Goal: Task Accomplishment & Management: Use online tool/utility

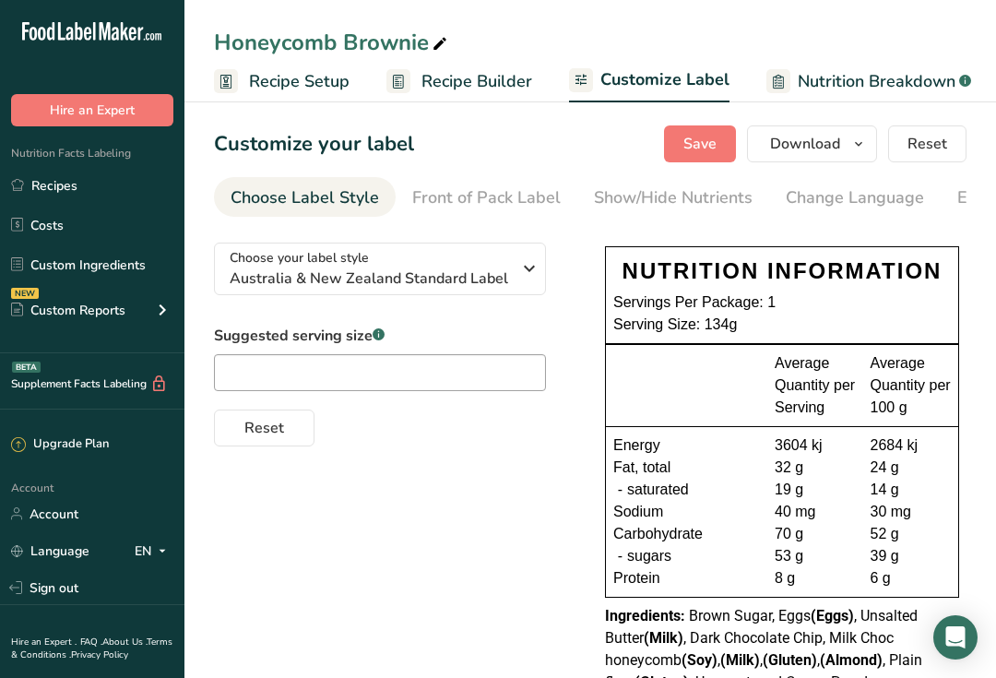
click at [317, 70] on span "Recipe Setup" at bounding box center [299, 81] width 100 height 25
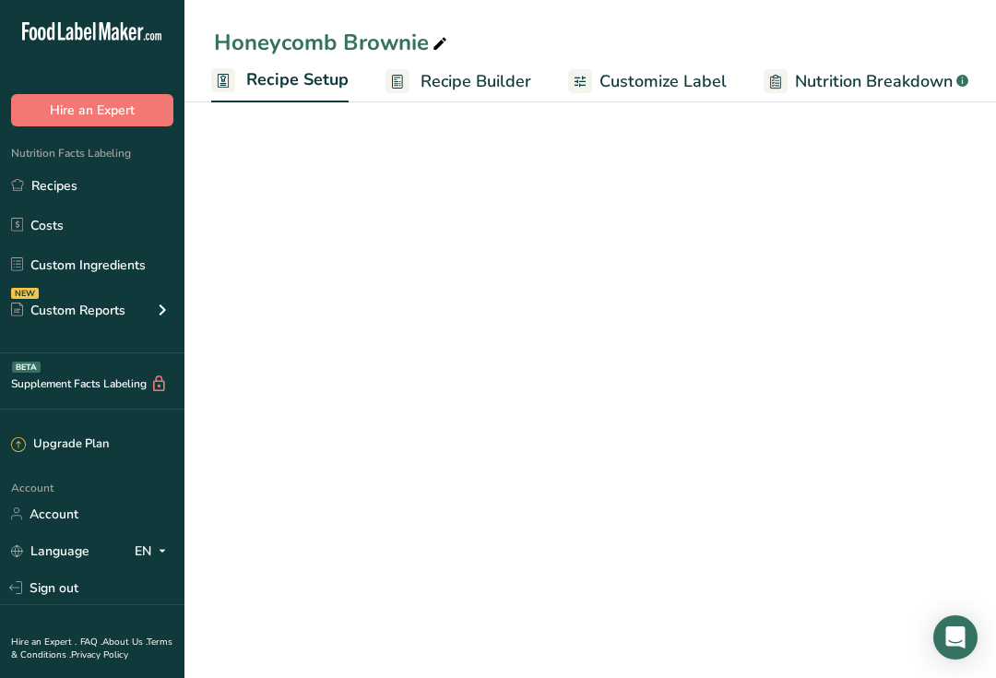
scroll to position [0, 6]
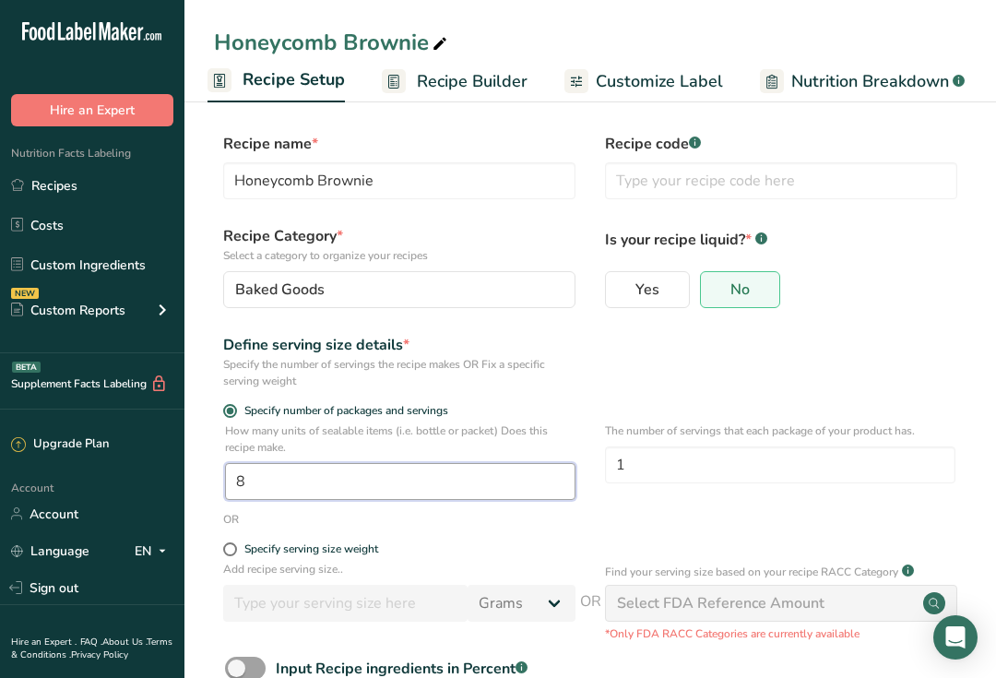
click at [385, 474] on input "8" at bounding box center [400, 481] width 350 height 37
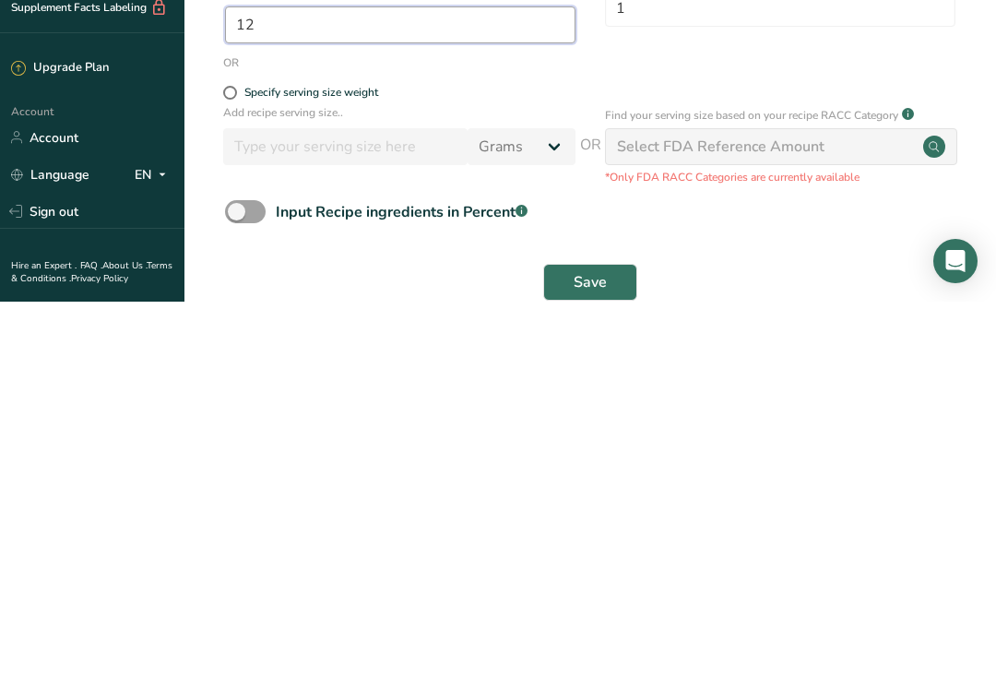
type input "12"
click at [600, 647] on span "Save" at bounding box center [589, 658] width 33 height 22
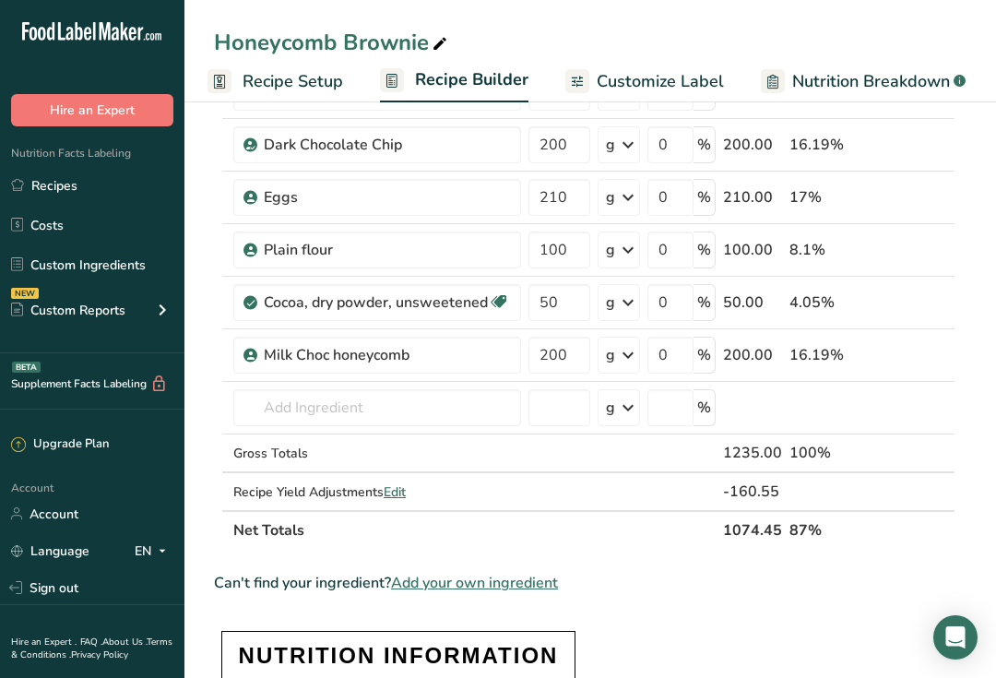
scroll to position [221, 0]
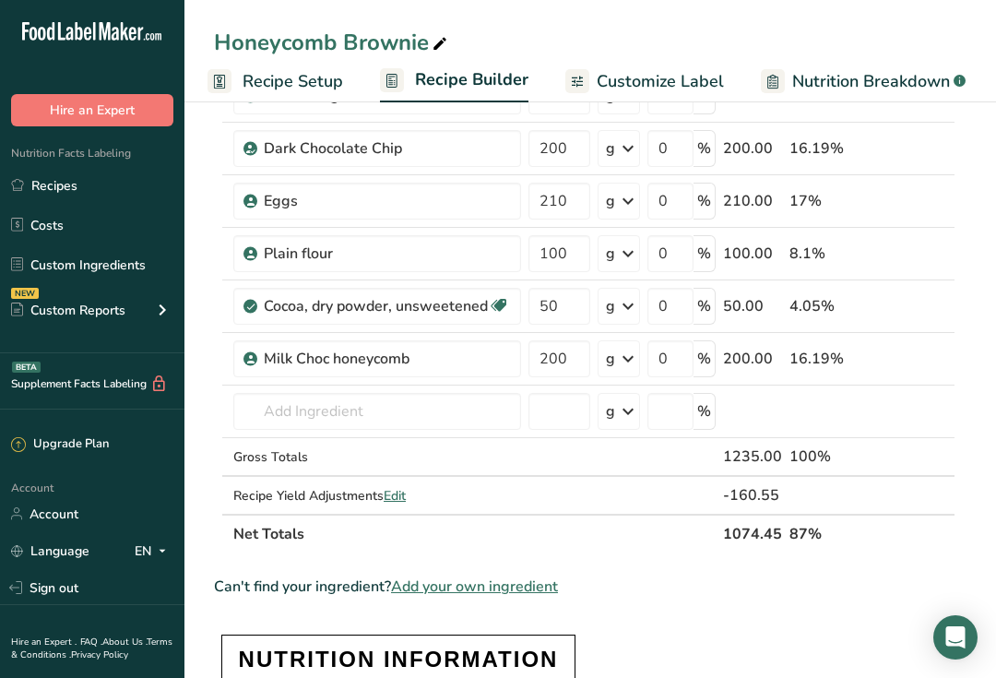
click at [878, 85] on span "Nutrition Breakdown" at bounding box center [871, 81] width 158 height 25
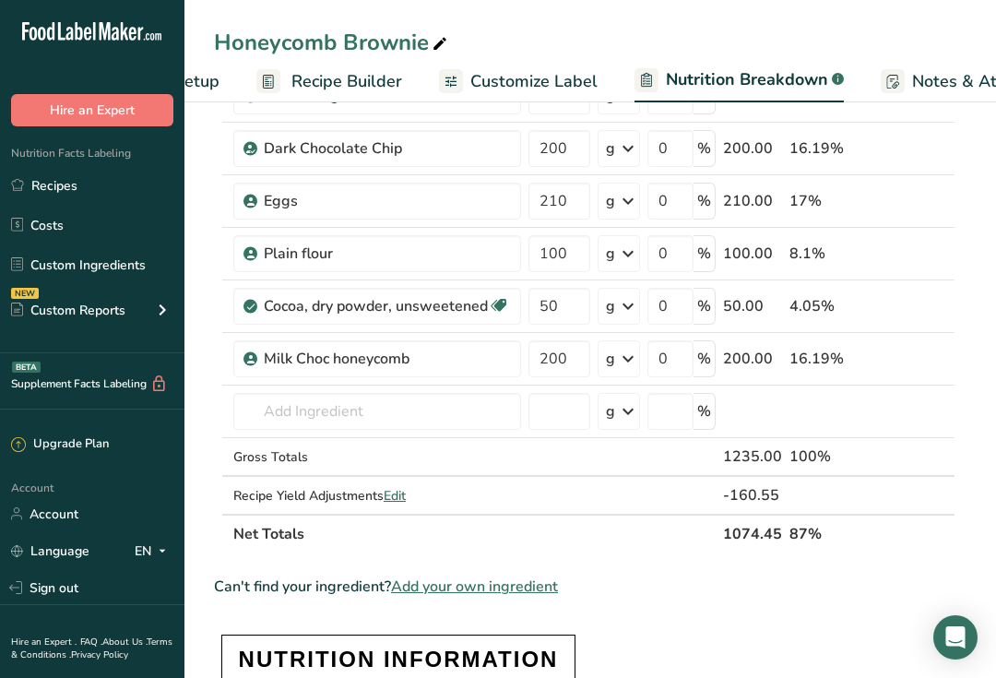
select select "Calories"
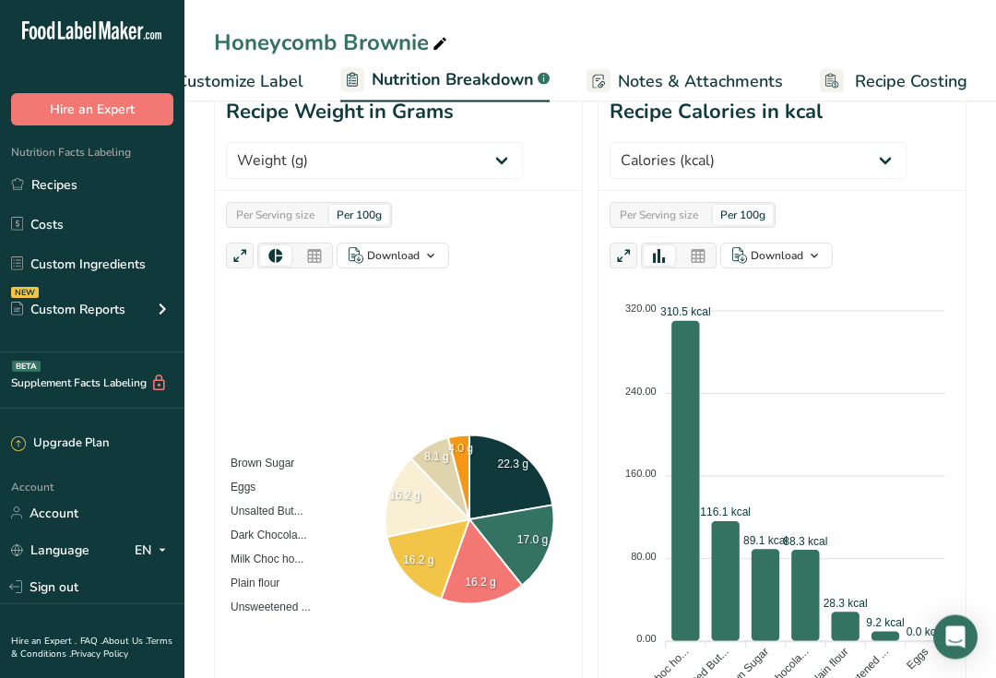
scroll to position [341, 0]
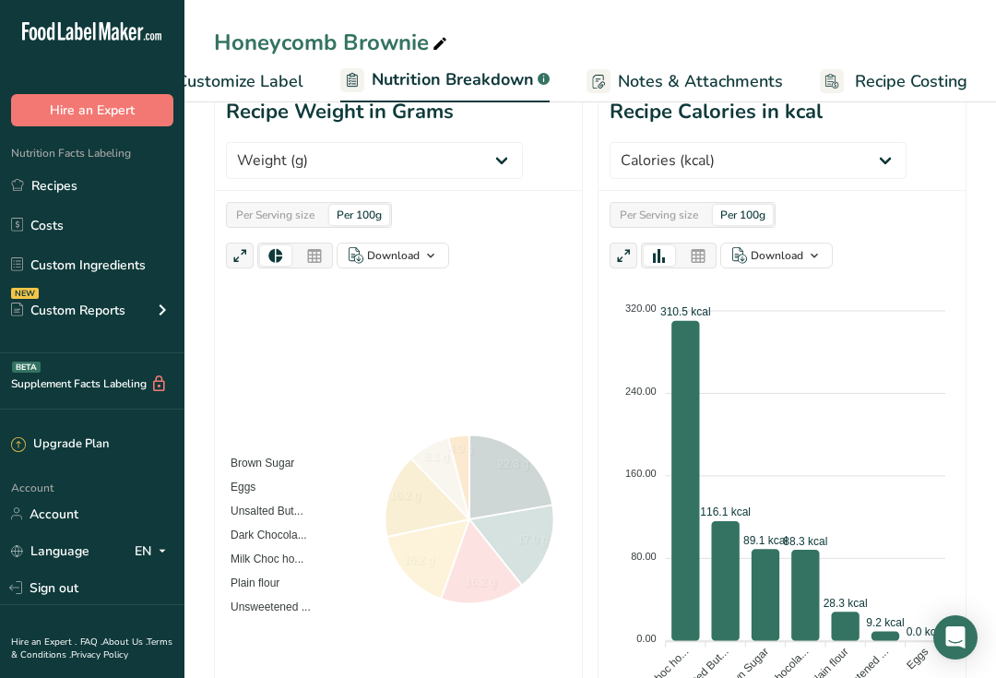
click at [300, 552] on span "Milk Choc ho..." at bounding box center [260, 558] width 87 height 13
click at [303, 552] on span "Milk Choc ho..." at bounding box center [260, 558] width 87 height 13
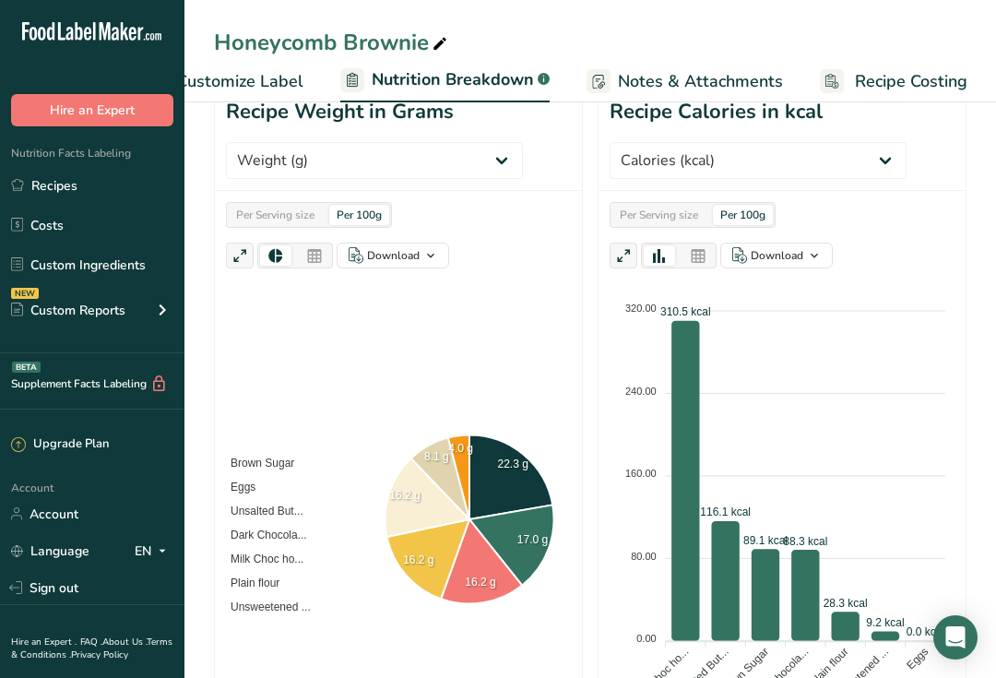
click at [270, 79] on span "Customize Label" at bounding box center [239, 81] width 127 height 25
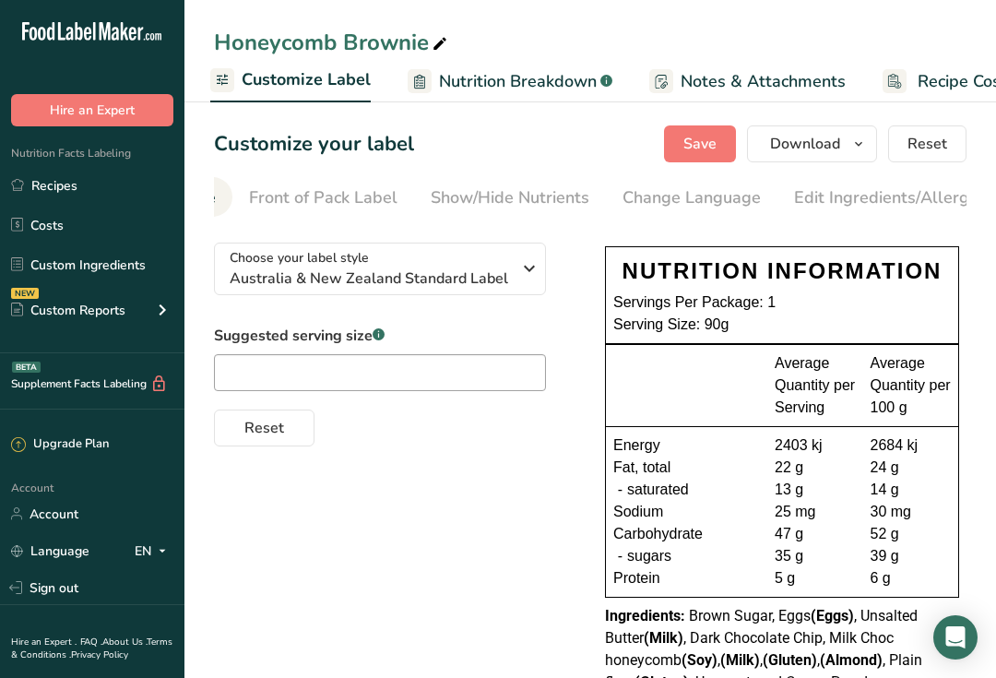
click at [856, 201] on div "Edit Ingredients/Allergens List" at bounding box center [911, 197] width 234 height 25
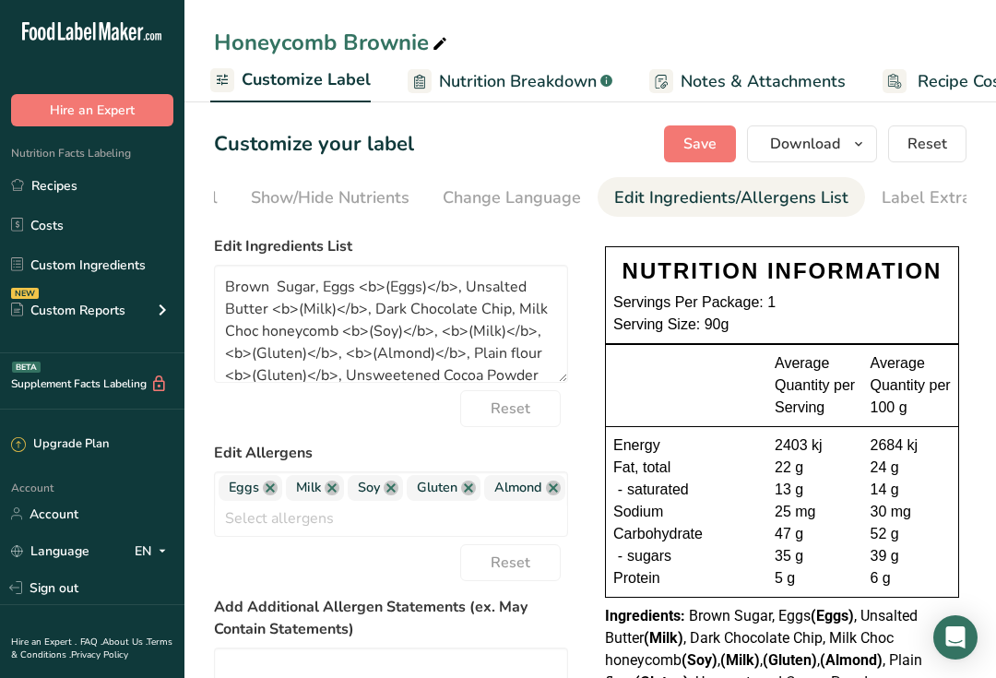
scroll to position [0, 382]
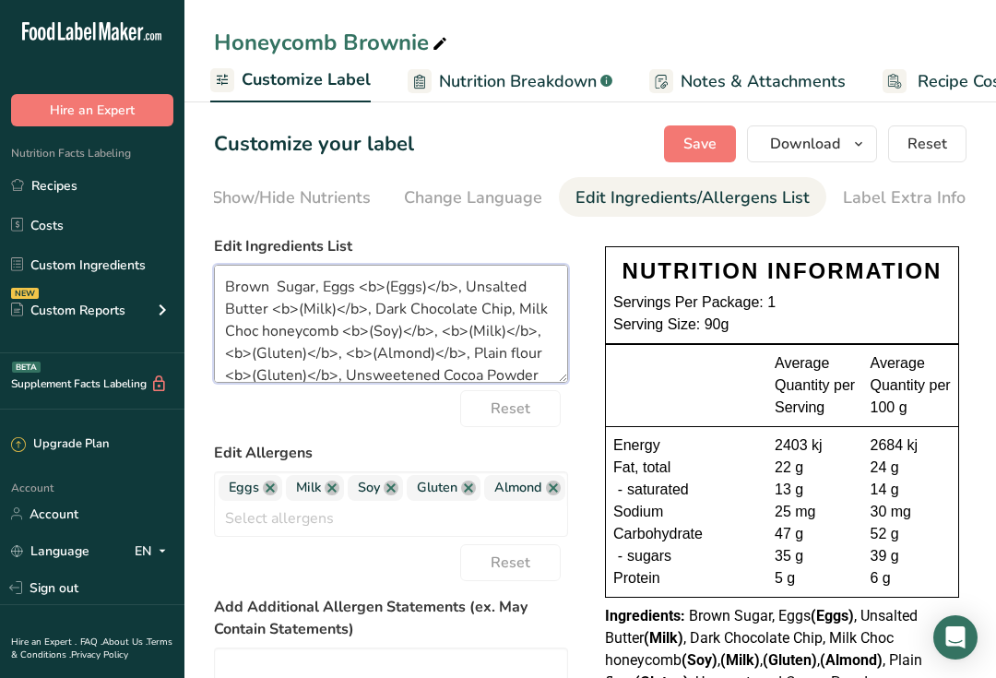
click at [334, 324] on textarea "Brown Sugar, Eggs <b>(Eggs)</b>, Unsalted Butter <b>(Milk)</b>, Dark Chocolate …" at bounding box center [391, 324] width 354 height 118
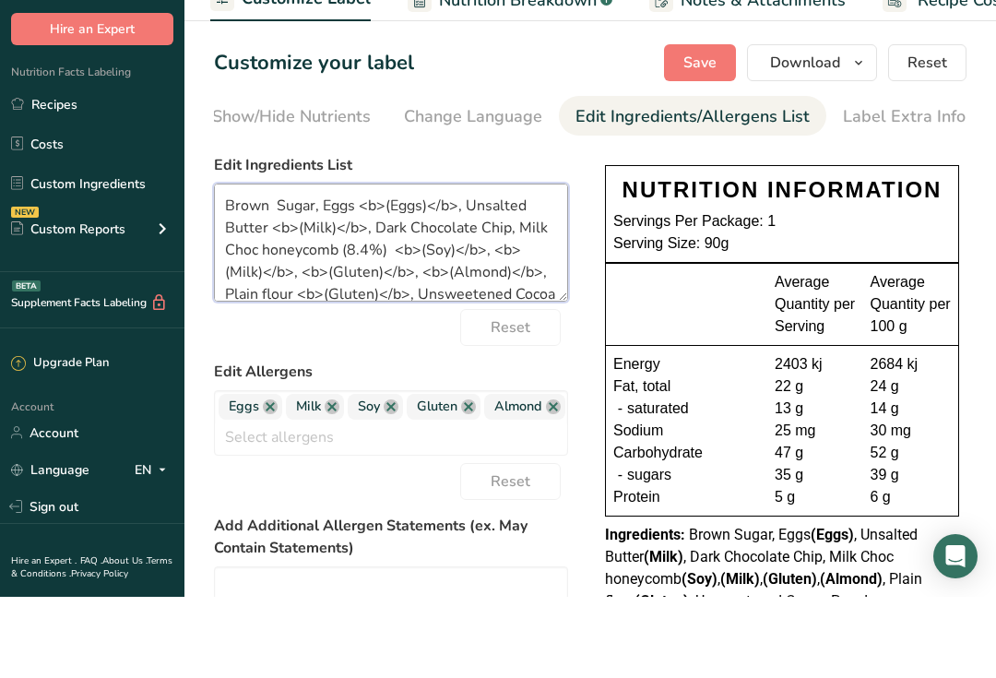
type textarea "Brown Sugar, Eggs <b>(Eggs)</b>, Unsalted Butter <b>(Milk)</b>, Dark Chocolate …"
click at [716, 133] on span "Save" at bounding box center [699, 144] width 33 height 22
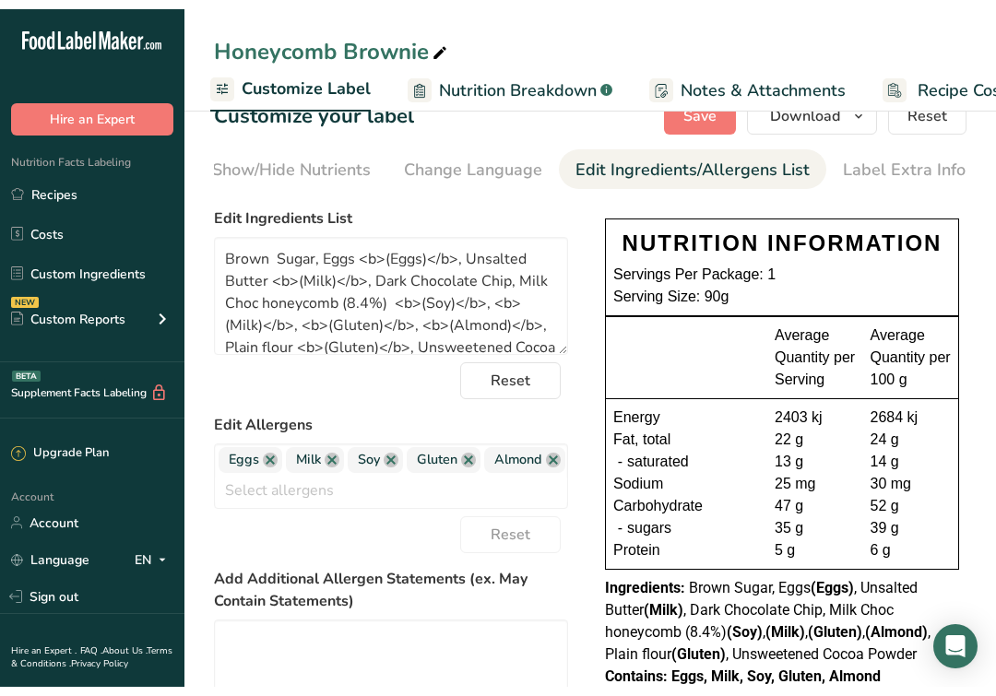
scroll to position [0, 0]
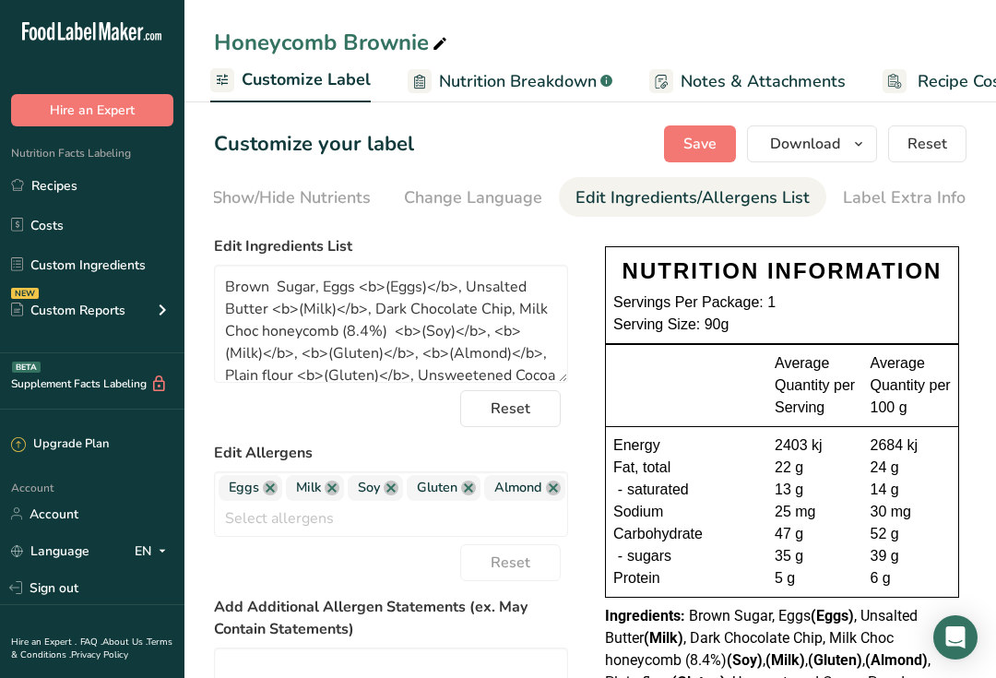
click at [800, 153] on span "Download" at bounding box center [805, 144] width 70 height 22
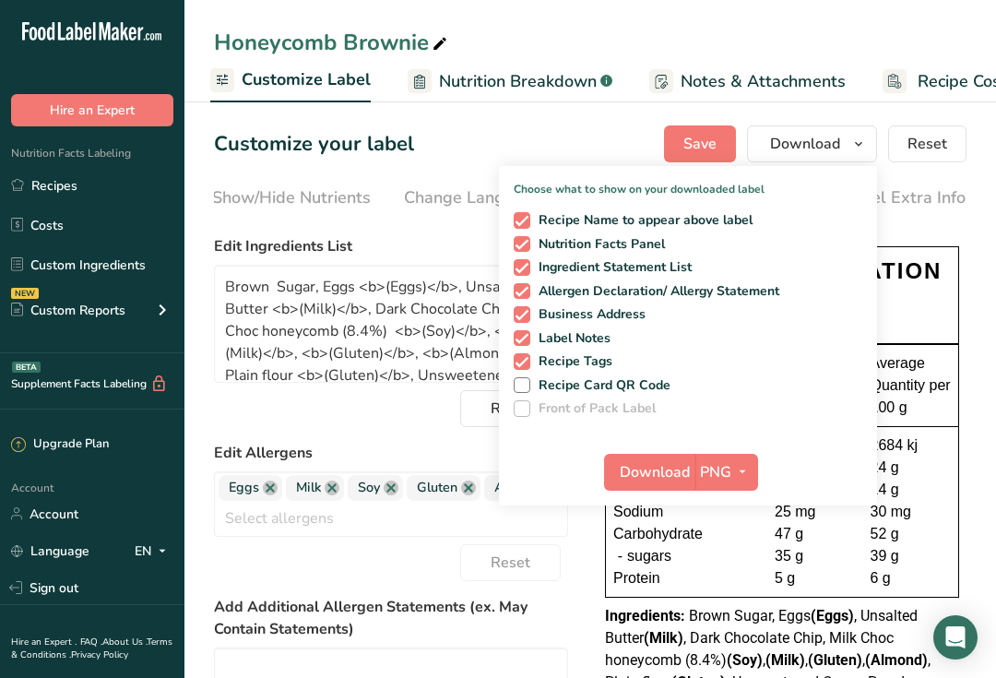
click at [677, 463] on span "Download" at bounding box center [654, 472] width 70 height 22
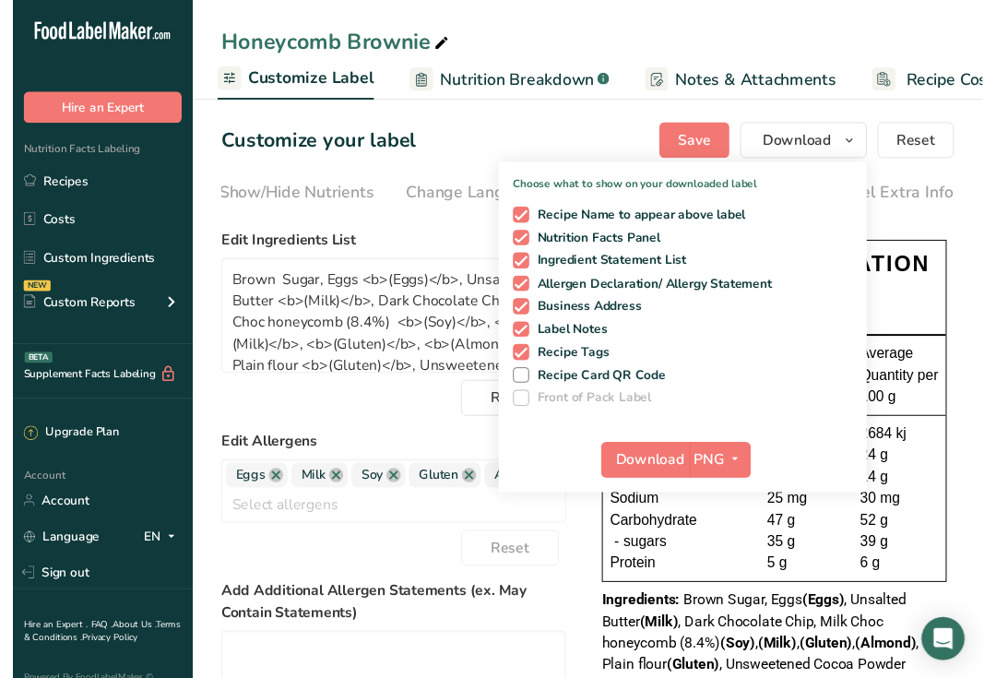
scroll to position [18, 0]
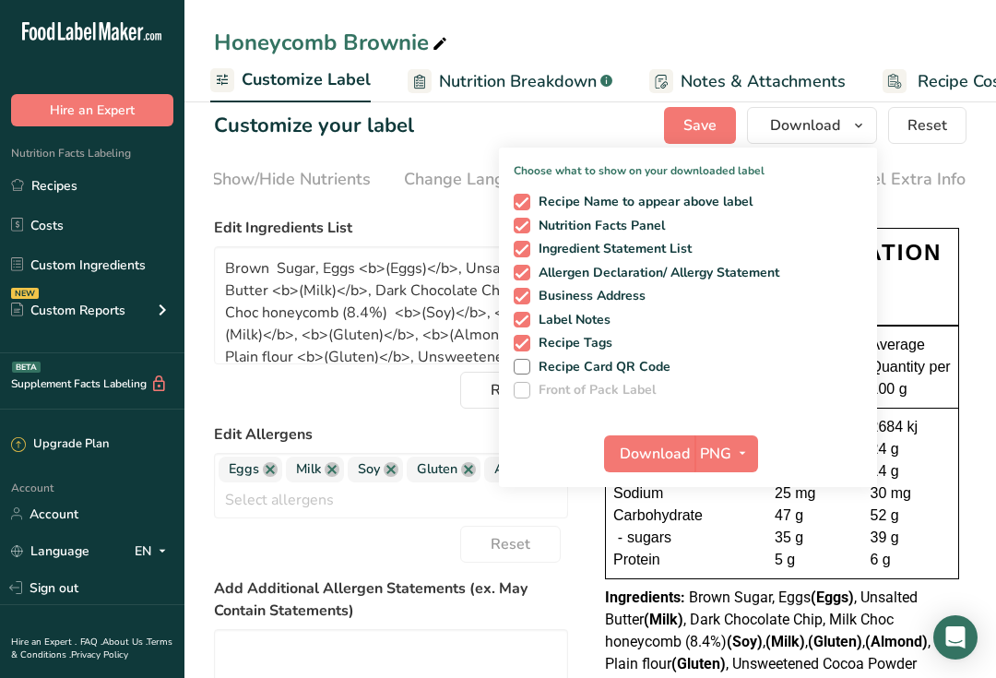
click at [94, 183] on link "Recipes" at bounding box center [92, 185] width 184 height 35
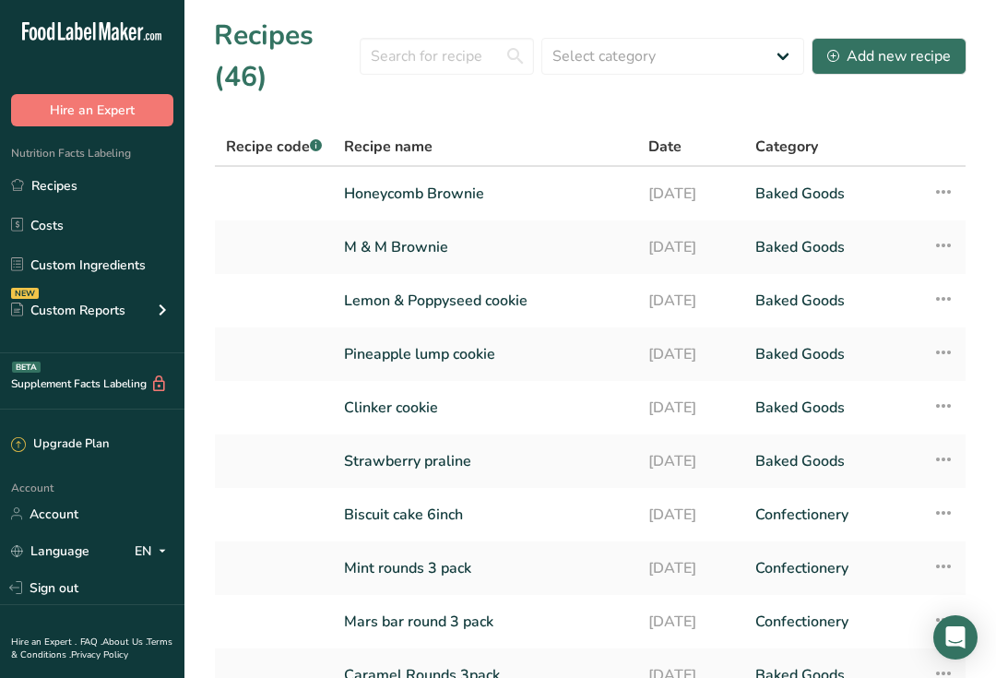
click at [419, 249] on link "M & M Brownie" at bounding box center [485, 247] width 282 height 39
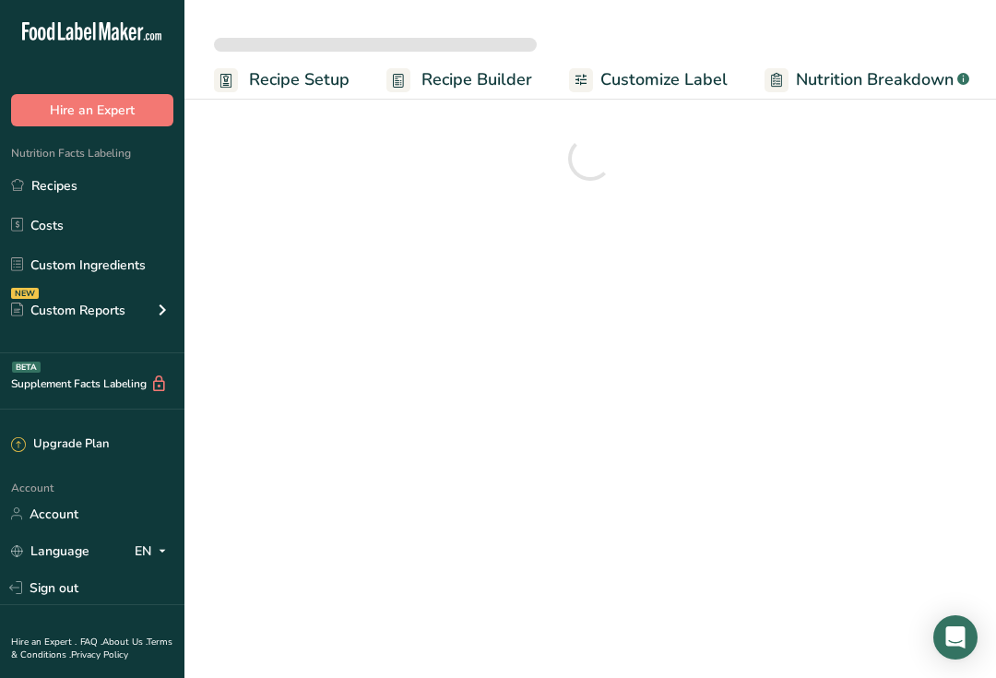
click at [323, 98] on link "Recipe Setup" at bounding box center [282, 79] width 136 height 41
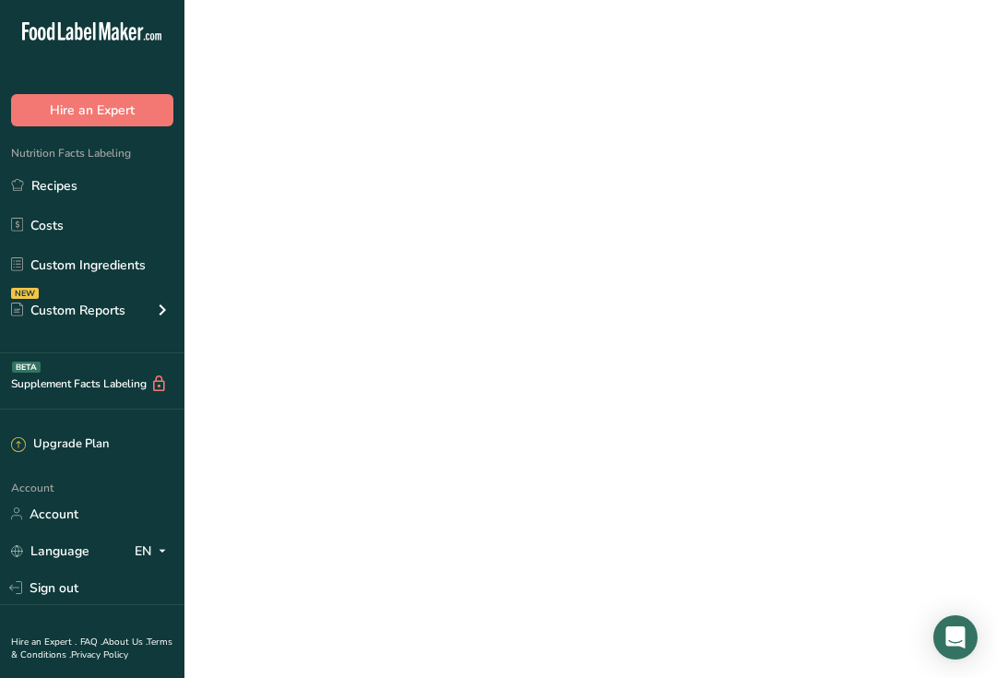
select select
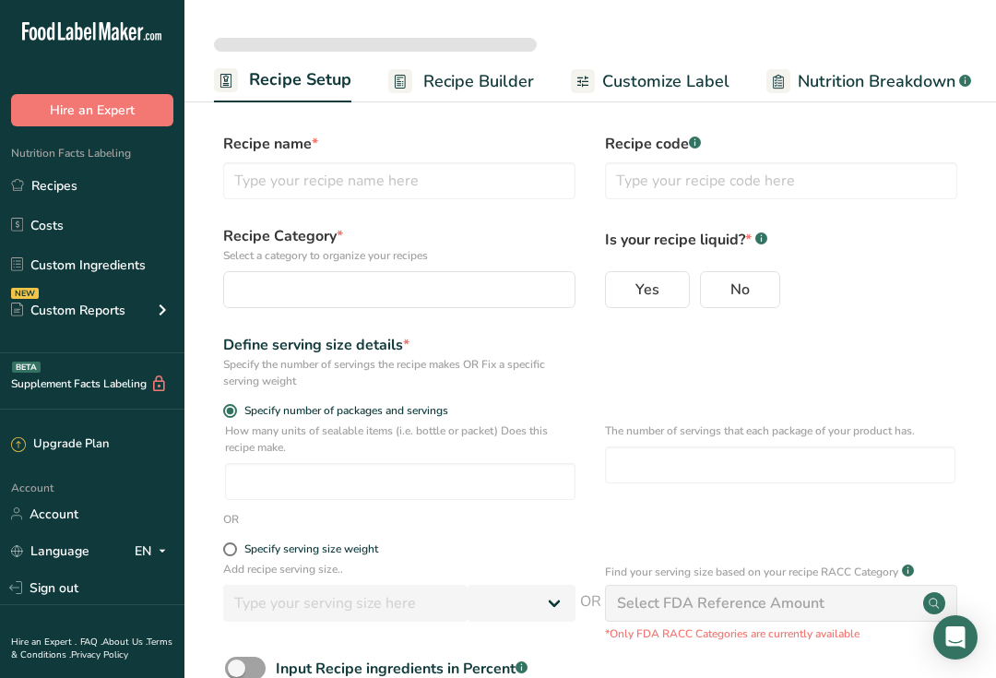
type input "M & M Brownie"
radio input "true"
type input "8"
type input "1"
select select "0"
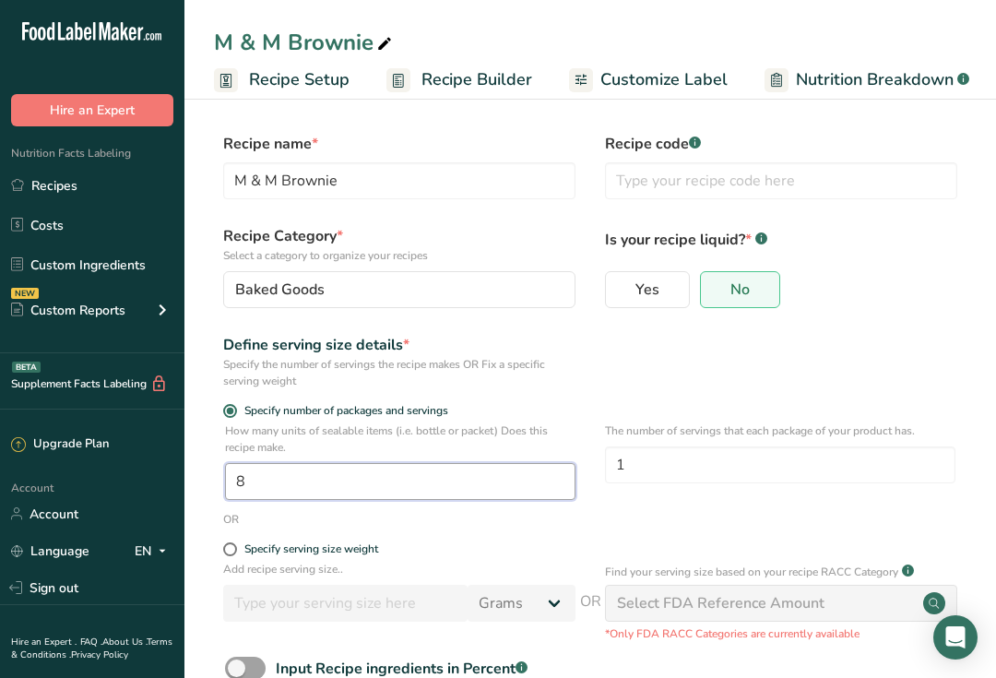
click at [297, 490] on input "8" at bounding box center [400, 481] width 350 height 37
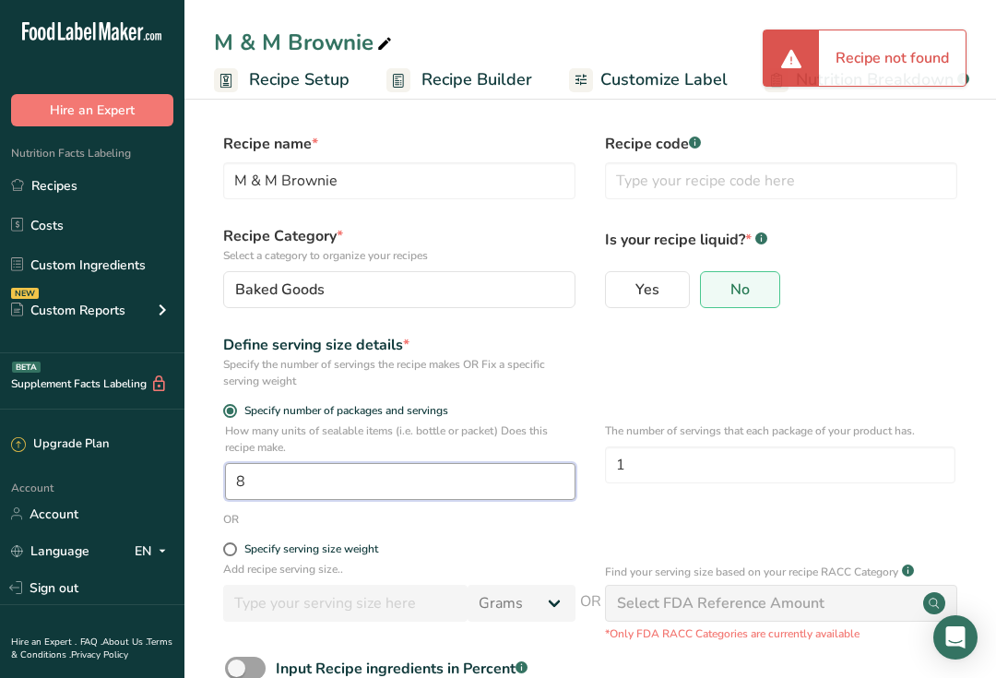
scroll to position [18, 0]
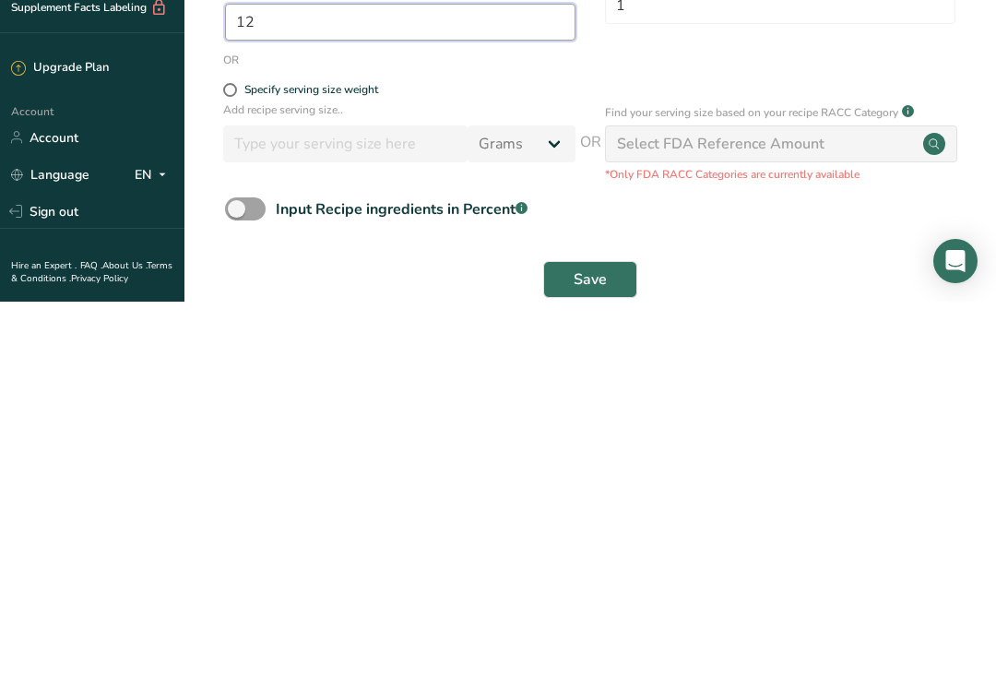
type input "12"
click at [581, 644] on span "Save" at bounding box center [589, 655] width 33 height 22
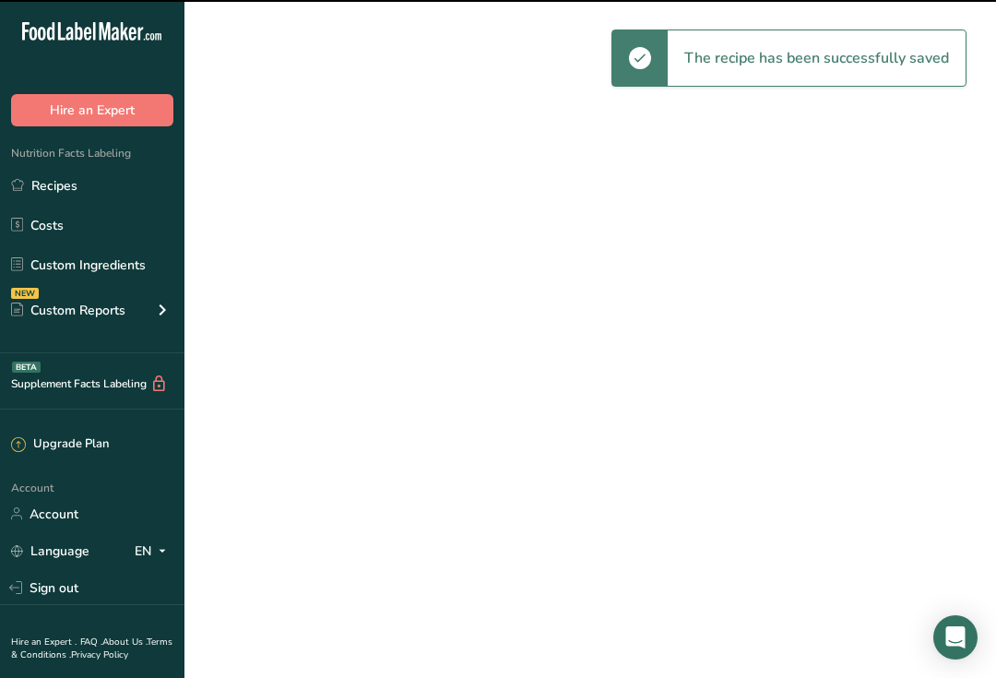
scroll to position [33, 0]
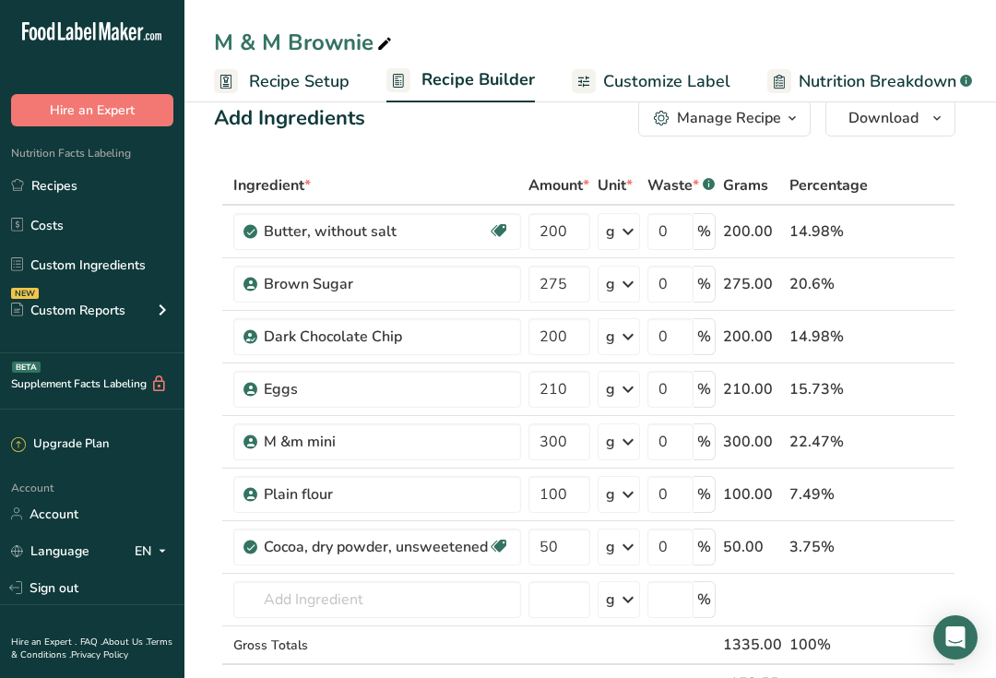
click at [866, 89] on span "Nutrition Breakdown" at bounding box center [877, 81] width 158 height 25
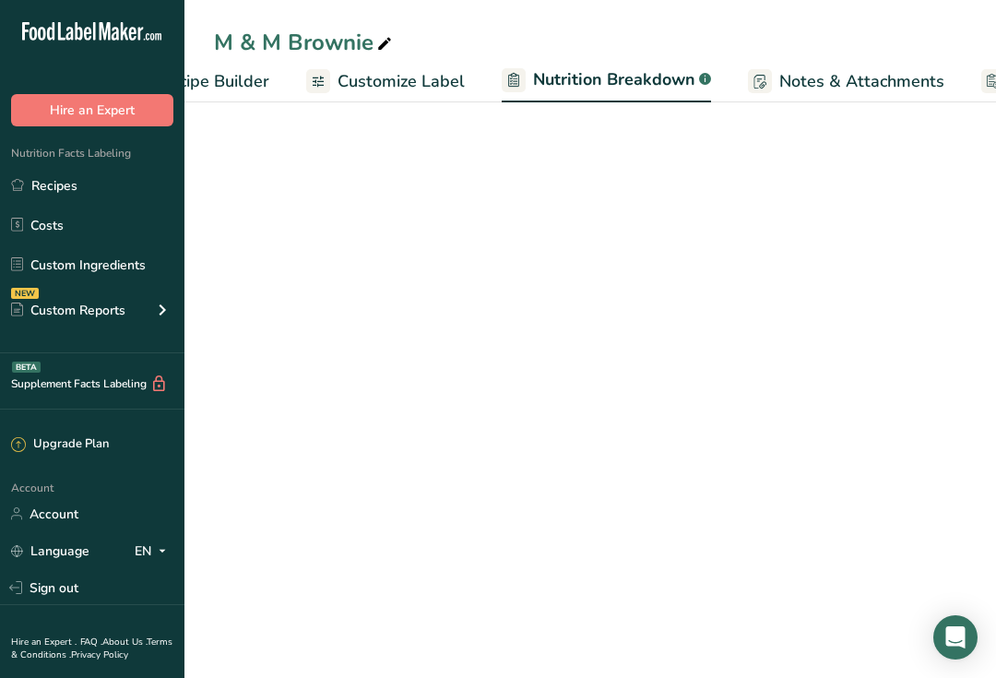
select select "Calories"
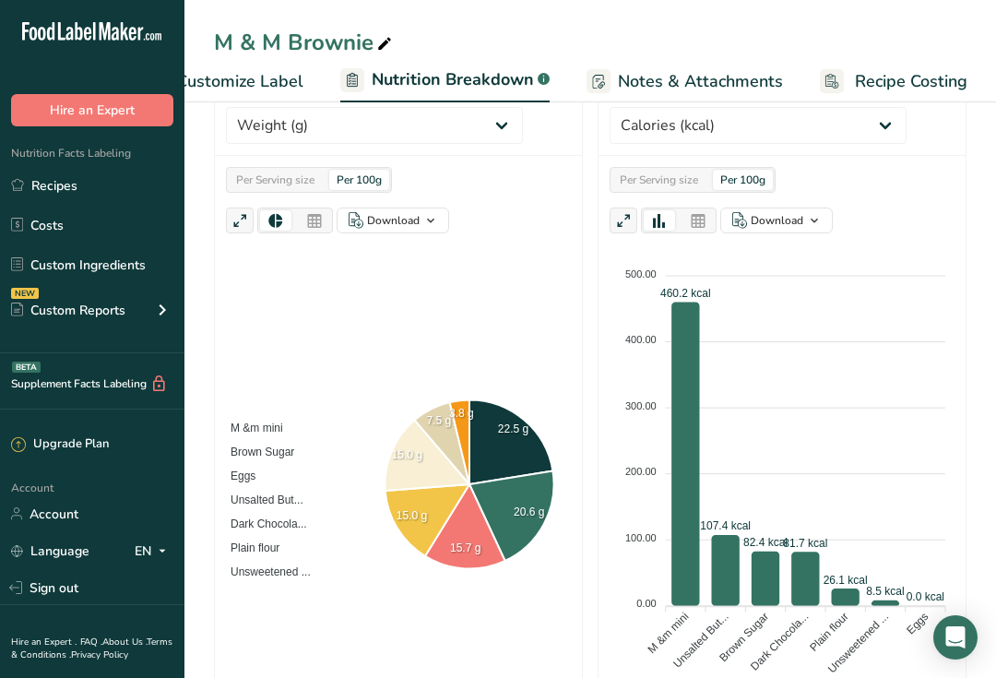
scroll to position [414, 0]
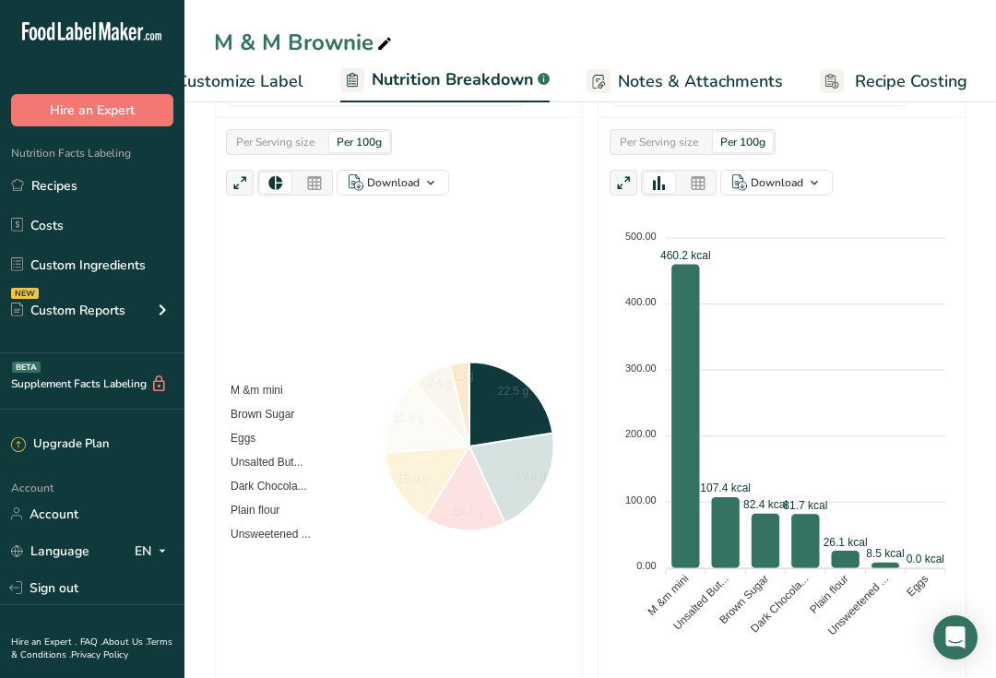
click at [283, 387] on span "M &m mini" at bounding box center [250, 389] width 66 height 13
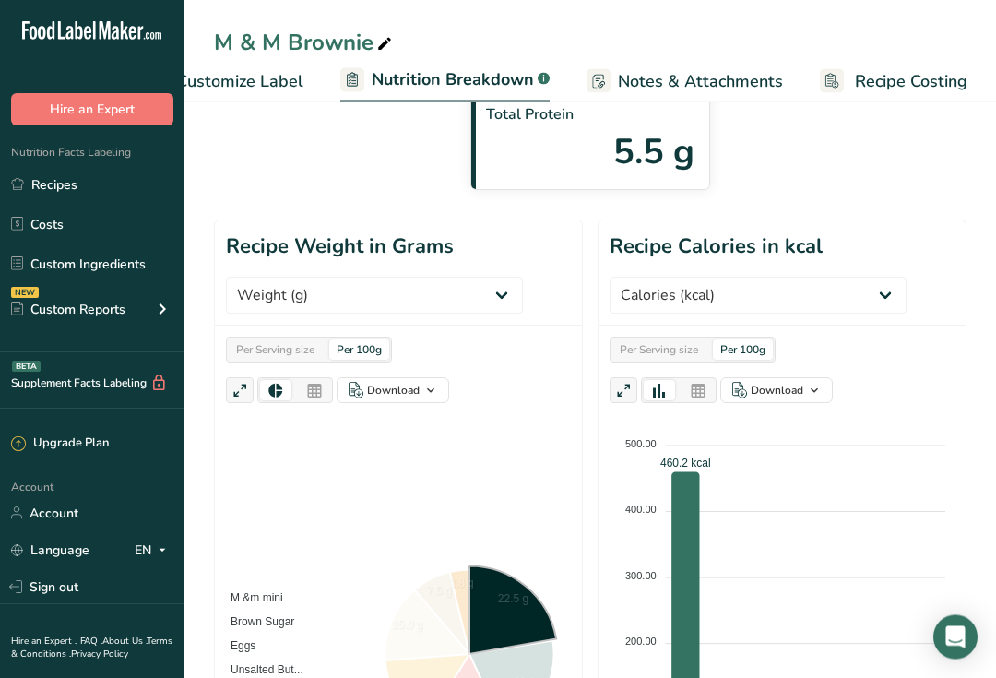
scroll to position [0, 0]
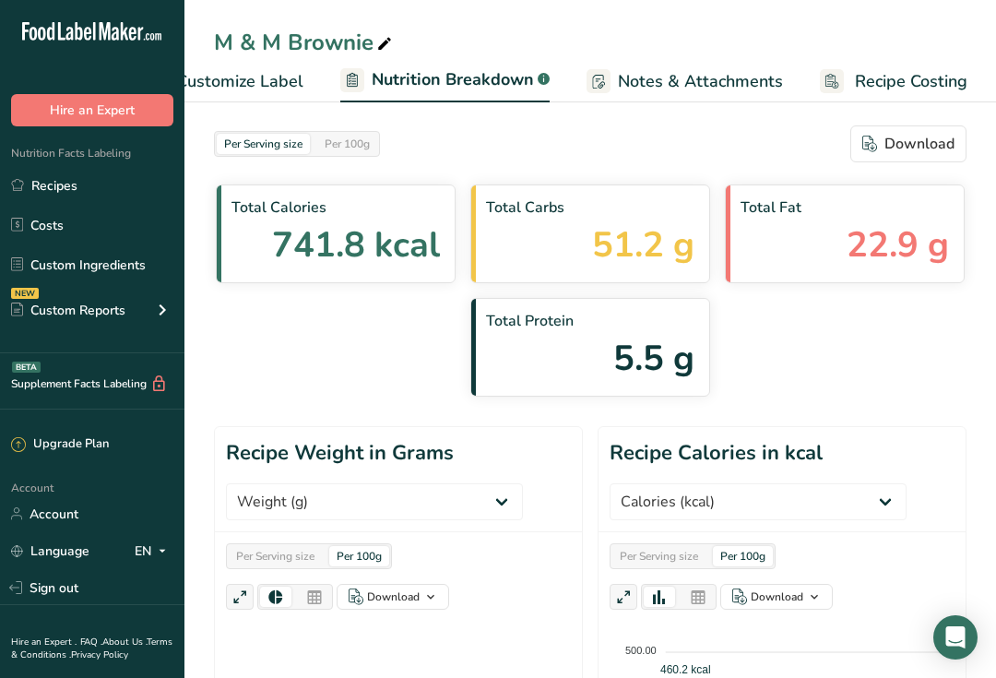
click at [292, 85] on span "Customize Label" at bounding box center [239, 81] width 127 height 25
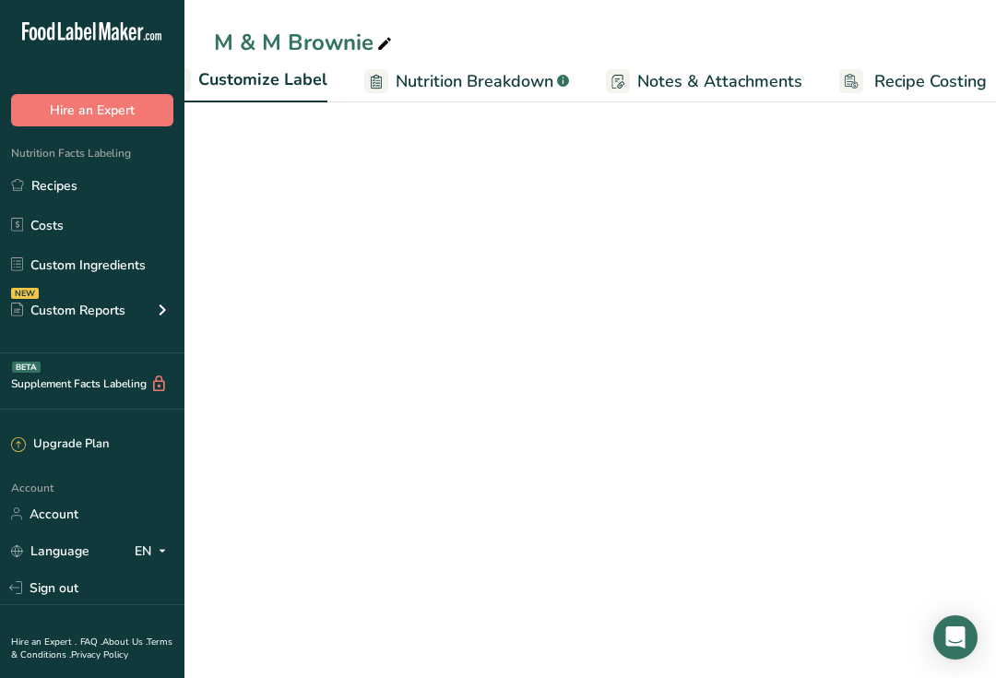
scroll to position [0, 359]
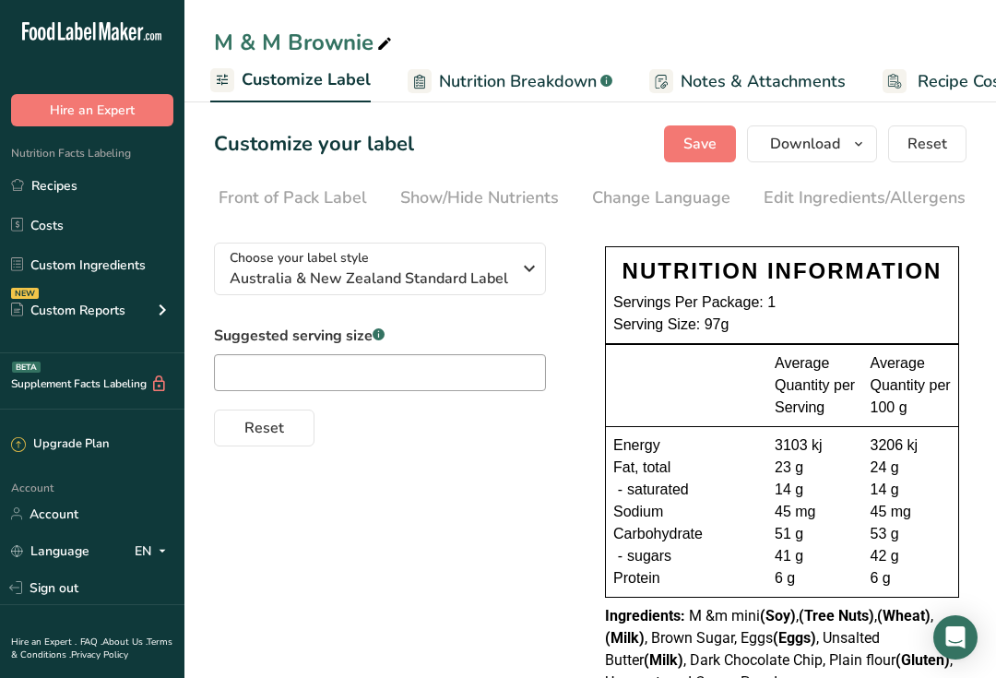
click at [843, 210] on link "Edit Ingredients/Allergens List" at bounding box center [880, 197] width 234 height 41
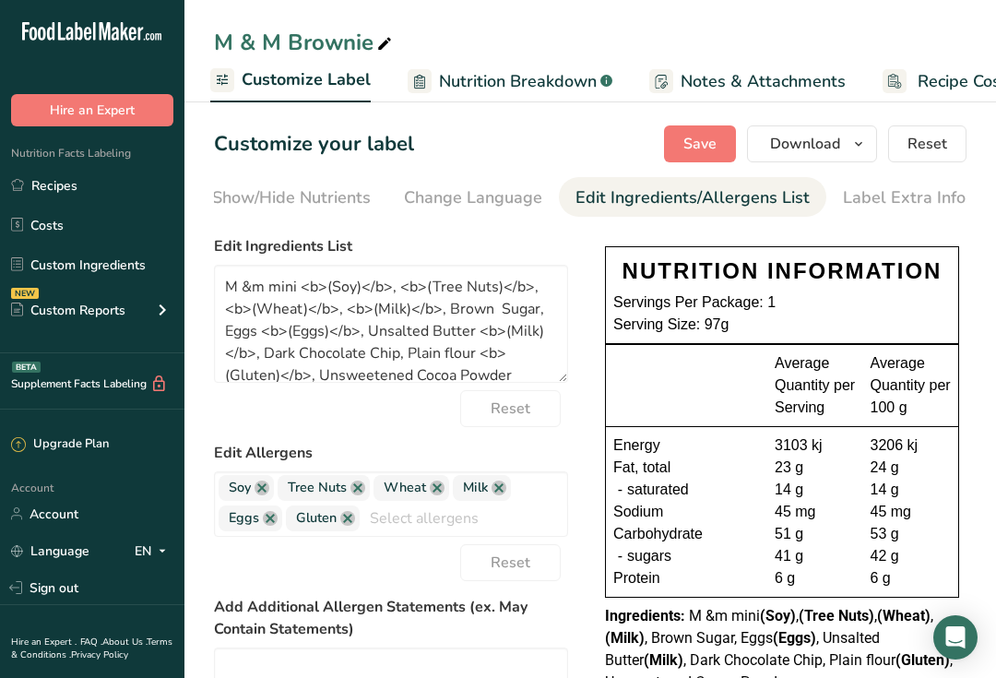
scroll to position [0, 0]
click at [293, 287] on textarea "M &m mini <b>(Soy)</b>, <b>(Tree Nuts)</b>, <b>(Wheat)</b>, <b>(Milk)</b>, Brow…" at bounding box center [391, 324] width 354 height 118
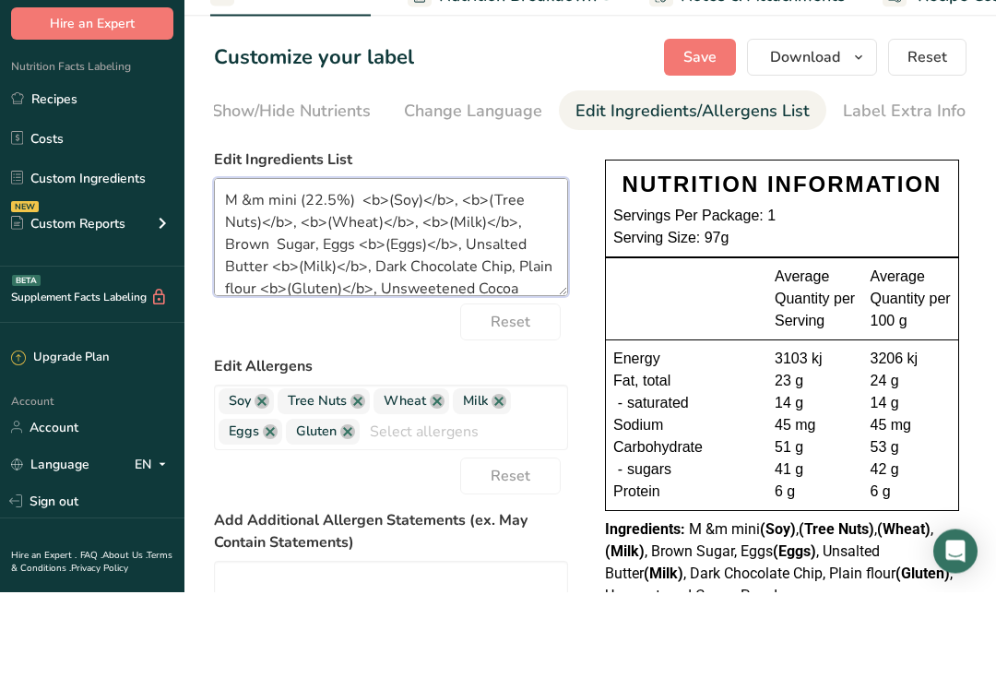
type textarea "M &m mini (22.5%) <b>(Soy)</b>, <b>(Tree Nuts)</b>, <b>(Wheat)</b>, <b>(Milk)</…"
click at [711, 133] on span "Save" at bounding box center [699, 144] width 33 height 22
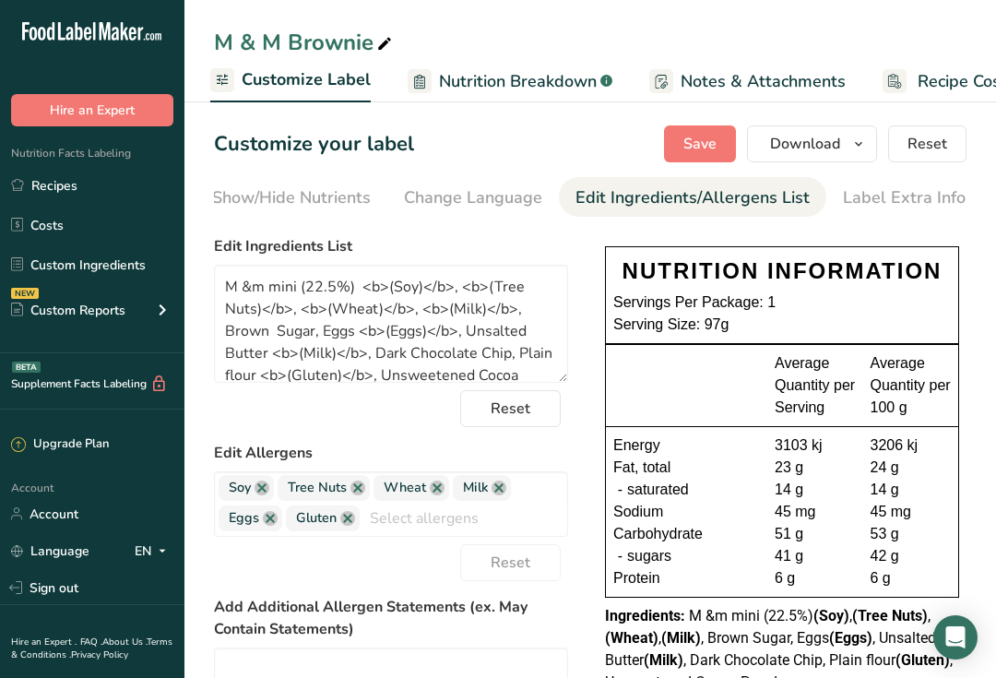
click at [815, 147] on span "Download" at bounding box center [805, 144] width 70 height 22
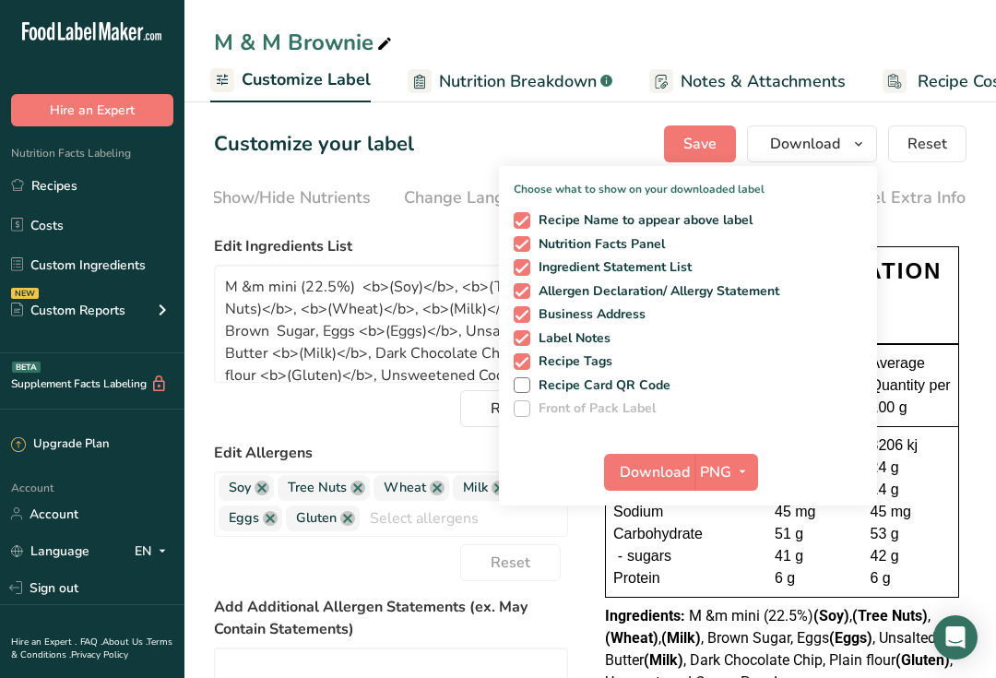
click at [683, 472] on span "Download" at bounding box center [654, 472] width 70 height 22
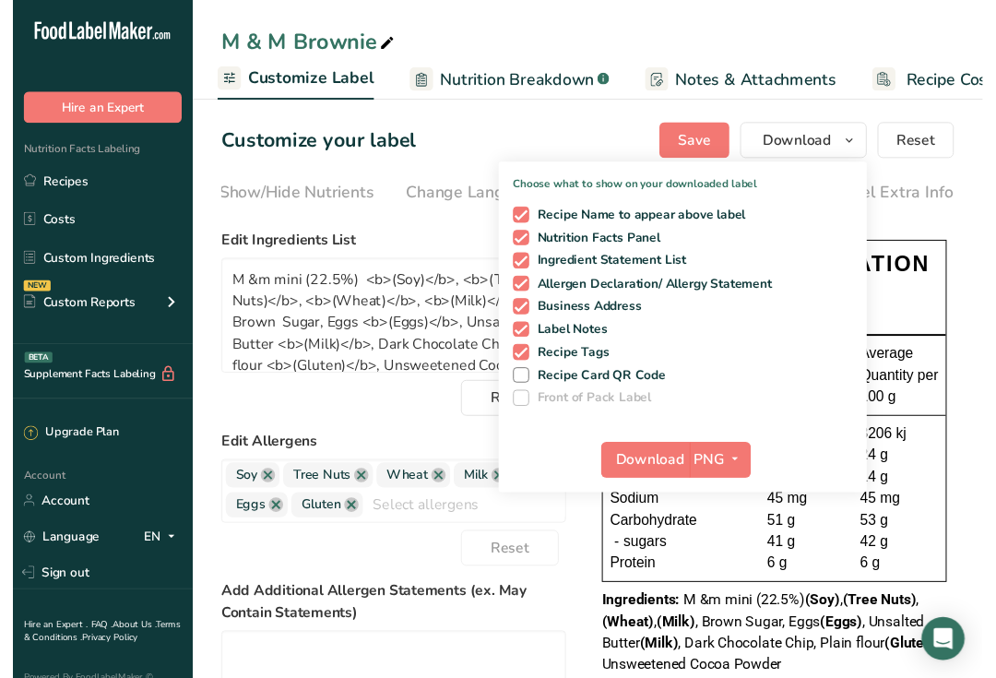
scroll to position [18, 0]
